Goal: Information Seeking & Learning: Find specific fact

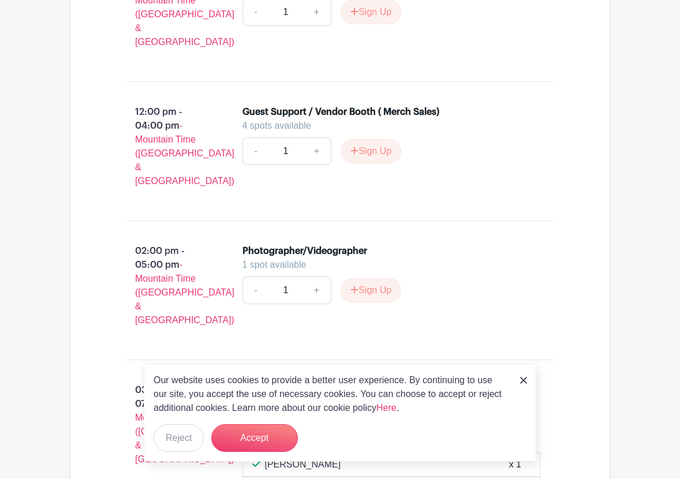
scroll to position [4382, 0]
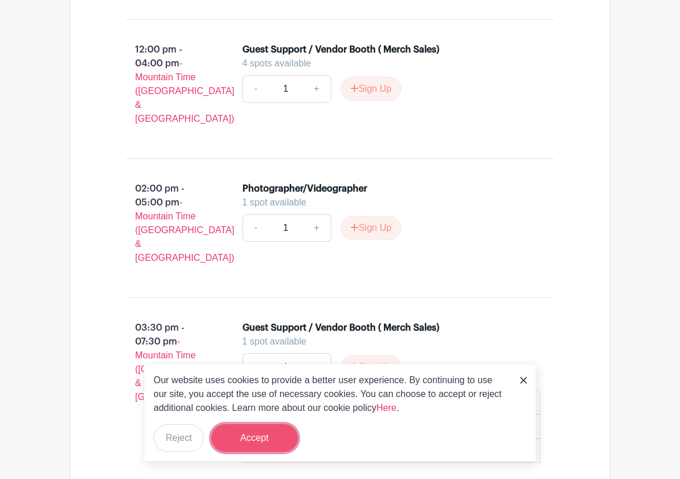
click at [285, 448] on button "Accept" at bounding box center [254, 438] width 87 height 28
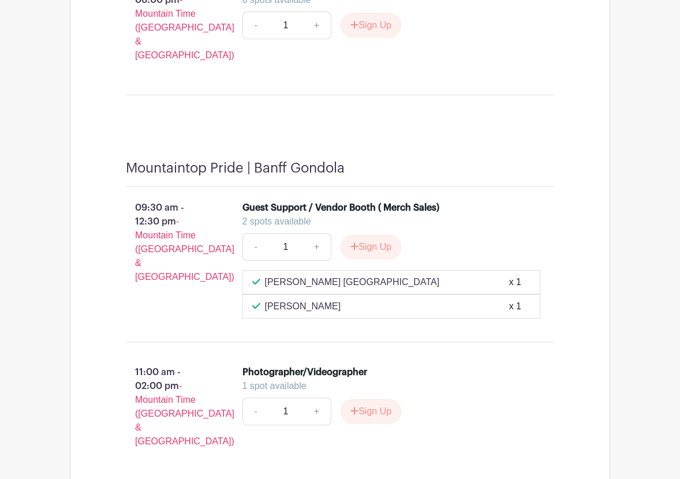
scroll to position [3909, 0]
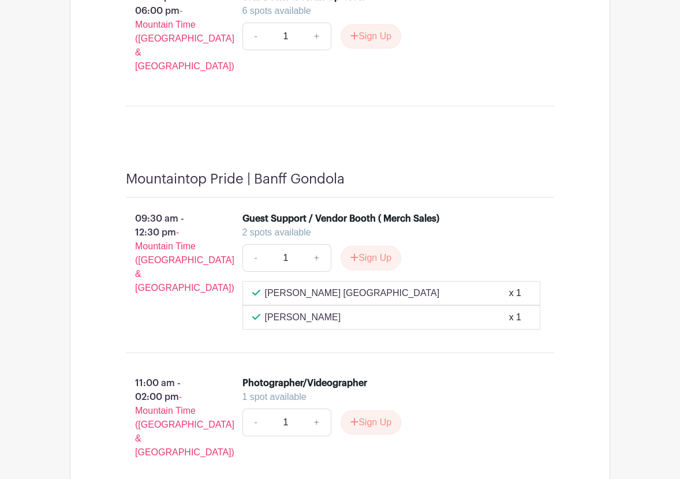
drag, startPoint x: 396, startPoint y: 213, endPoint x: 265, endPoint y: 216, distance: 130.6
click at [265, 286] on div "[PERSON_NAME] [GEOGRAPHIC_DATA] x 1" at bounding box center [391, 293] width 279 height 14
copy p "[PERSON_NAME] [GEOGRAPHIC_DATA]"
drag, startPoint x: 319, startPoint y: 239, endPoint x: 267, endPoint y: 238, distance: 51.4
click at [267, 311] on div "[PERSON_NAME] x 1" at bounding box center [391, 318] width 279 height 14
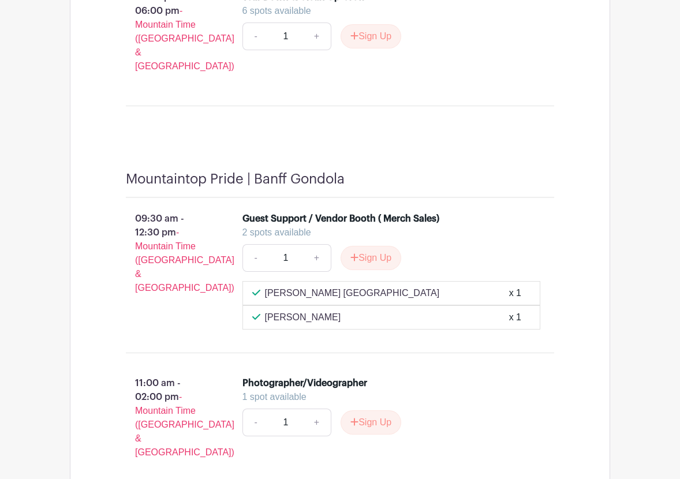
copy p "[PERSON_NAME]"
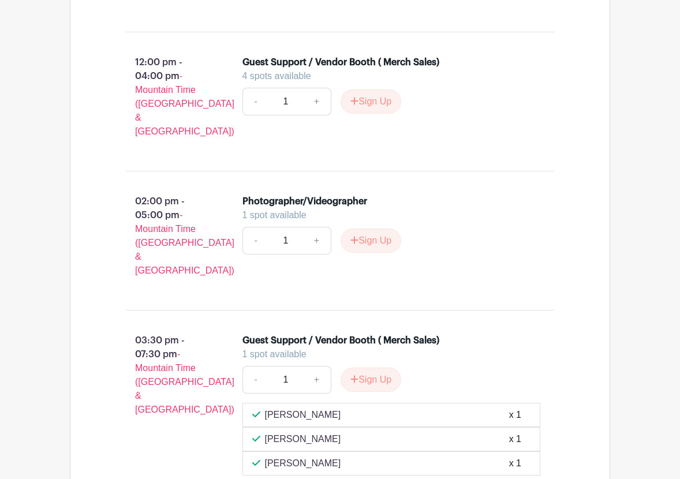
scroll to position [4382, 0]
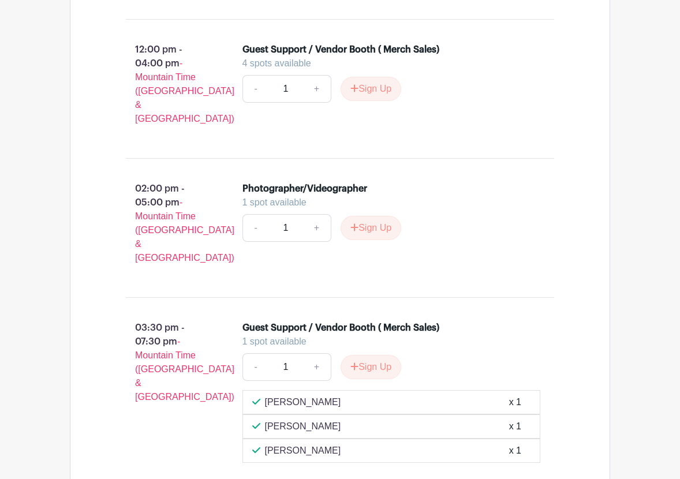
drag, startPoint x: 314, startPoint y: 335, endPoint x: 267, endPoint y: 276, distance: 75.2
click at [267, 390] on div "[PERSON_NAME] x 1 [PERSON_NAME] x 1 [PERSON_NAME] x 1" at bounding box center [392, 426] width 299 height 73
copy div "[PERSON_NAME] x 1 [PERSON_NAME] x 1 [PERSON_NAME]"
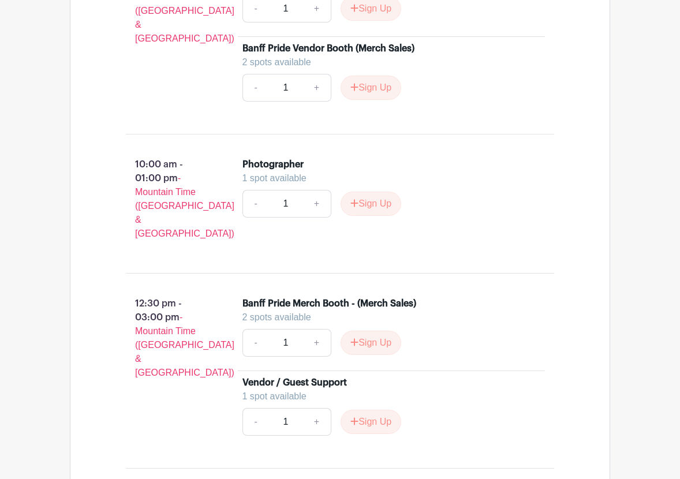
scroll to position [3074, 0]
